Goal: Navigation & Orientation: Find specific page/section

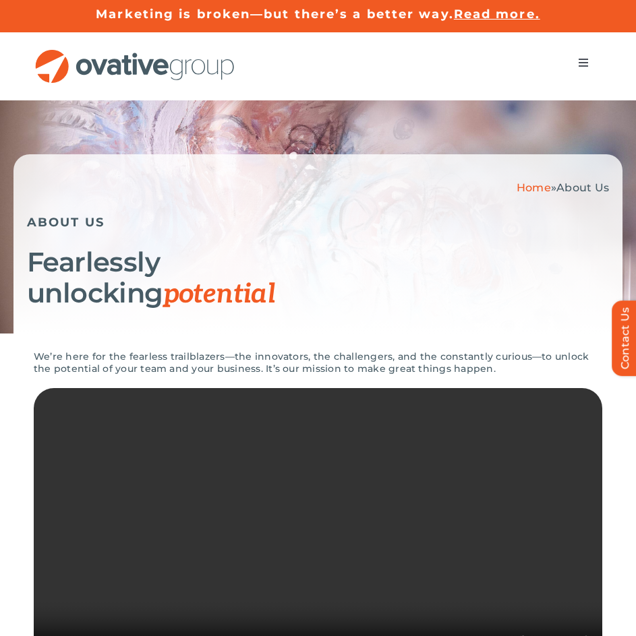
click at [583, 60] on span "Menu" at bounding box center [583, 62] width 11 height 11
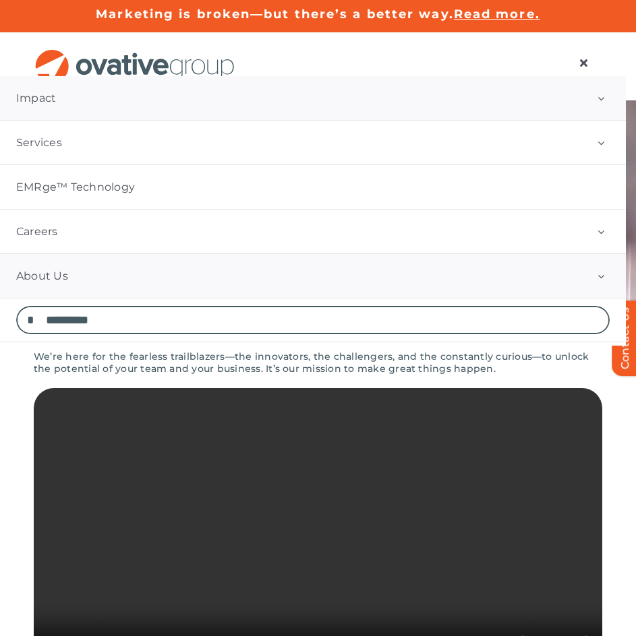
click at [594, 100] on button "Open submenu of Impact" at bounding box center [601, 98] width 50 height 44
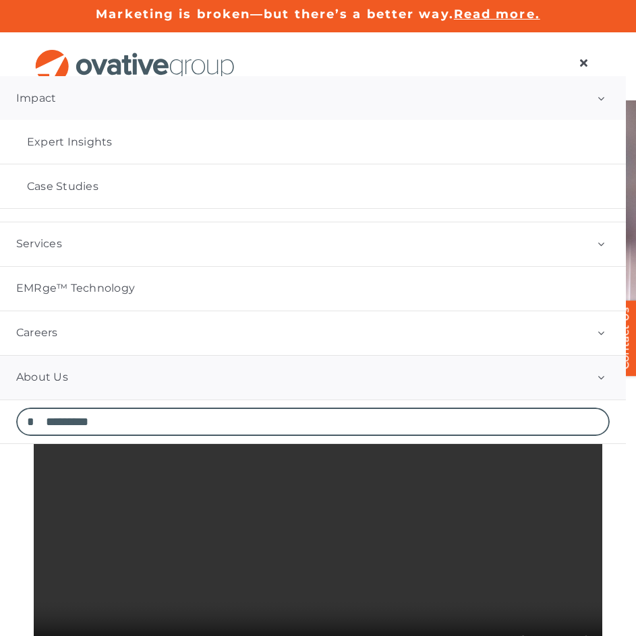
click at [594, 100] on button "Open submenu of Impact" at bounding box center [601, 98] width 50 height 44
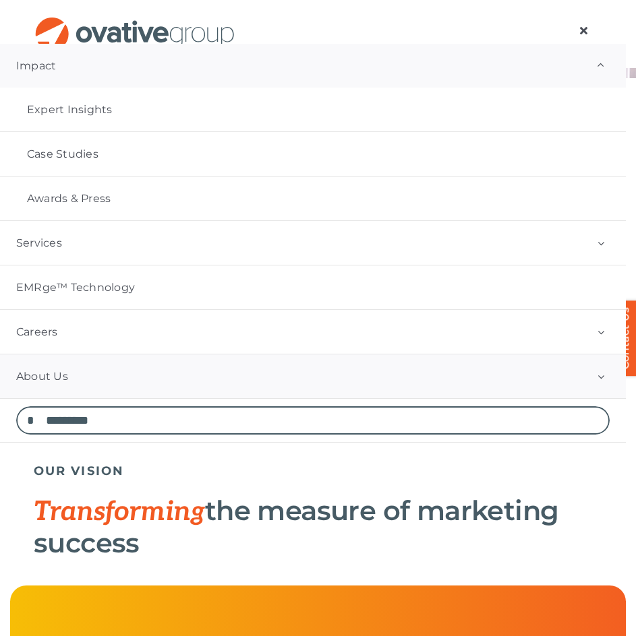
scroll to position [455, 0]
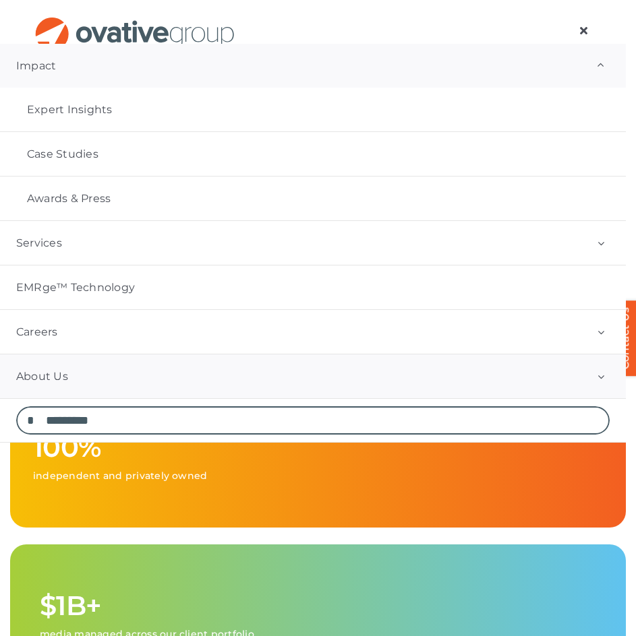
click at [615, 64] on button "Open submenu of Impact" at bounding box center [601, 66] width 50 height 44
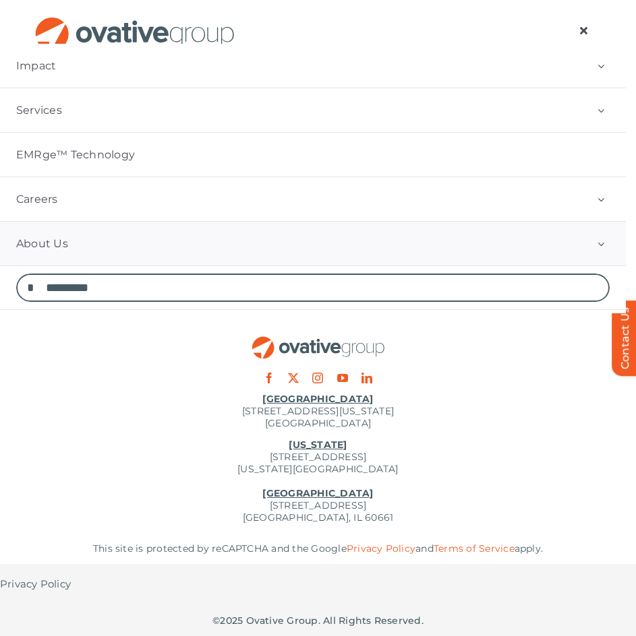
scroll to position [2989, 0]
click at [42, 57] on link "Impact" at bounding box center [313, 66] width 626 height 44
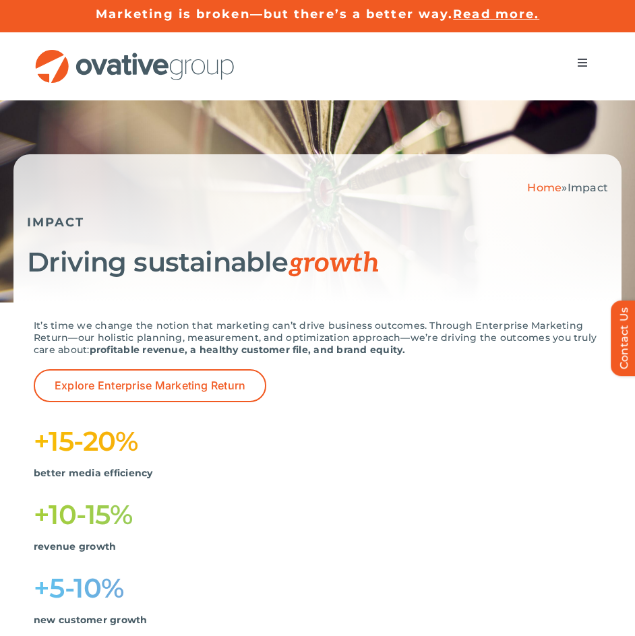
click at [208, 68] on img "OG_Full_horizontal_RGB" at bounding box center [135, 66] width 202 height 34
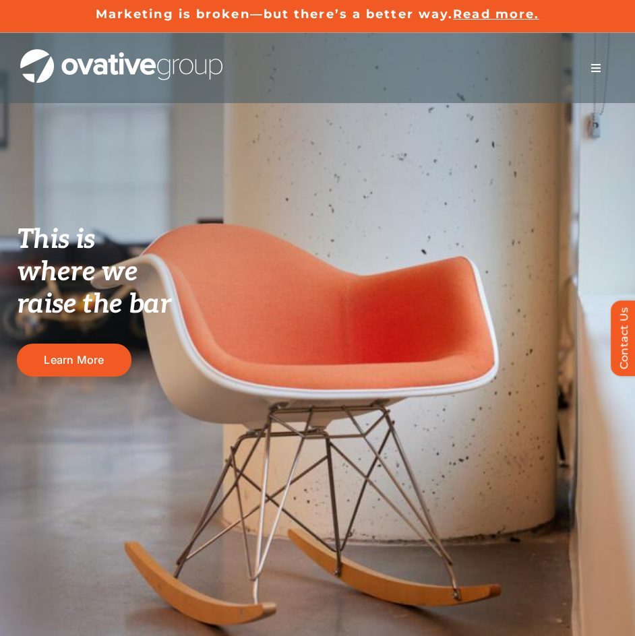
click at [591, 69] on span "Menu" at bounding box center [596, 68] width 11 height 11
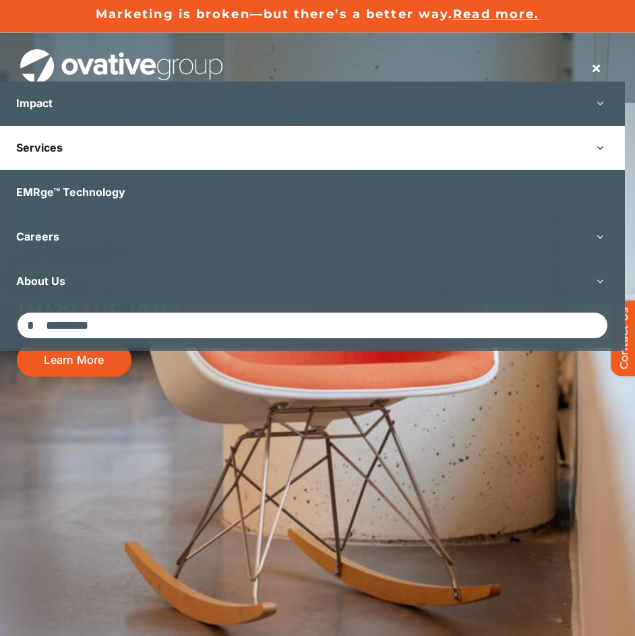
click at [617, 149] on button "Open submenu of Services" at bounding box center [600, 148] width 50 height 44
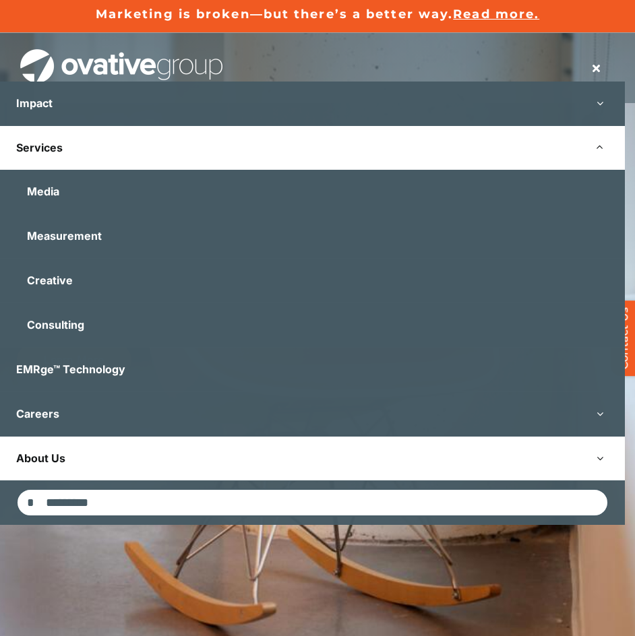
click at [51, 465] on link "About Us" at bounding box center [312, 459] width 625 height 44
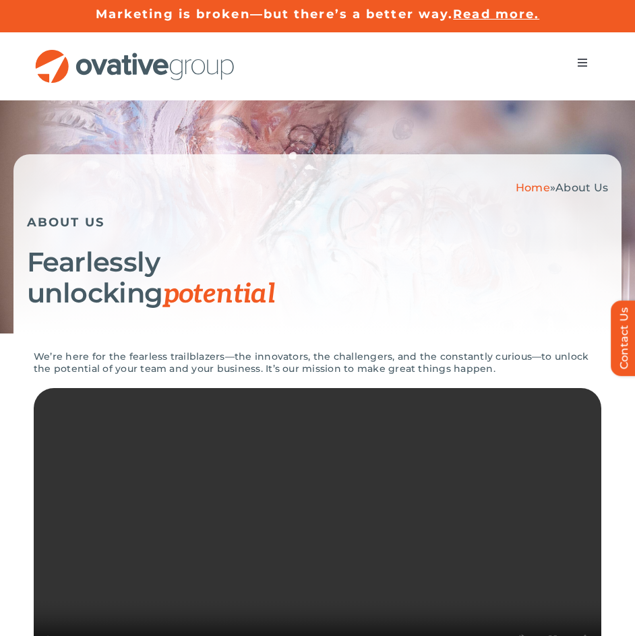
click at [579, 61] on span "Menu" at bounding box center [582, 62] width 11 height 11
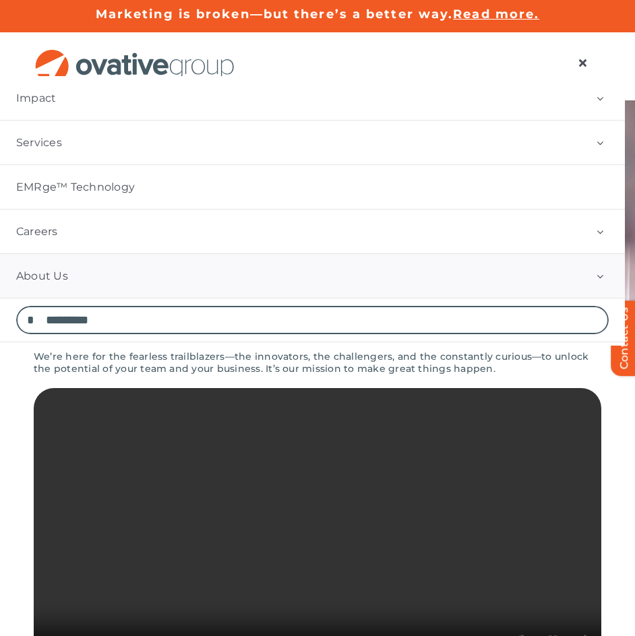
click at [612, 274] on button "Open submenu of About Us" at bounding box center [600, 276] width 50 height 44
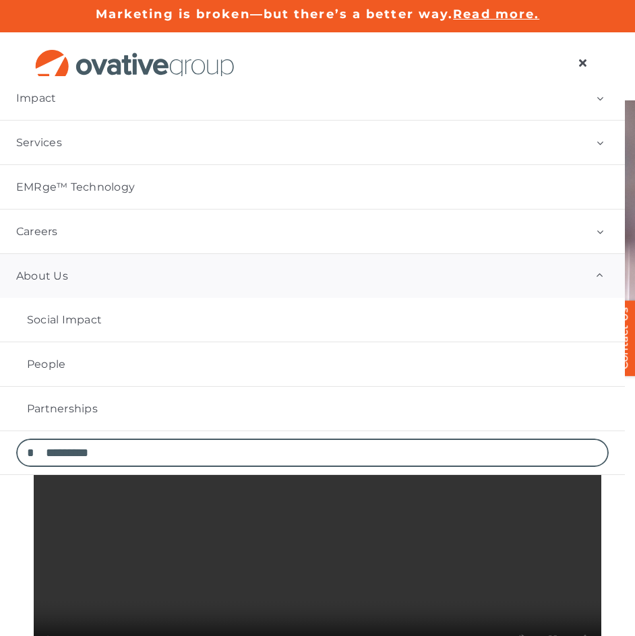
click at [602, 274] on button "Open submenu of About Us" at bounding box center [600, 276] width 50 height 44
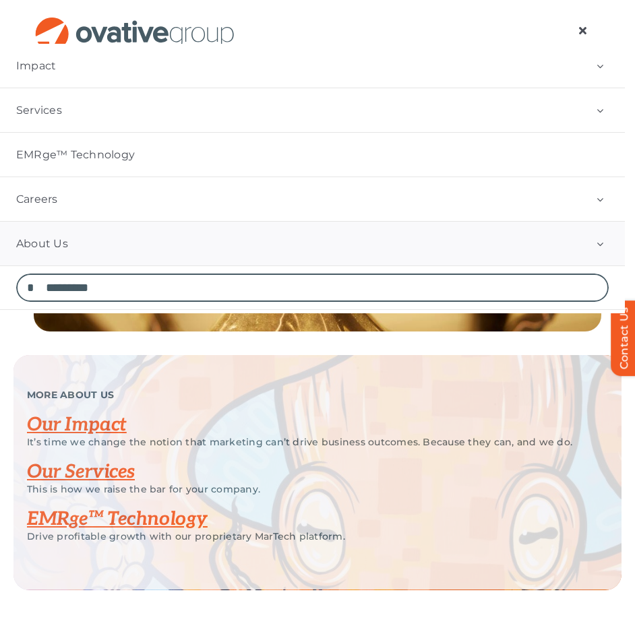
scroll to position [2756, 0]
